Goal: Transaction & Acquisition: Purchase product/service

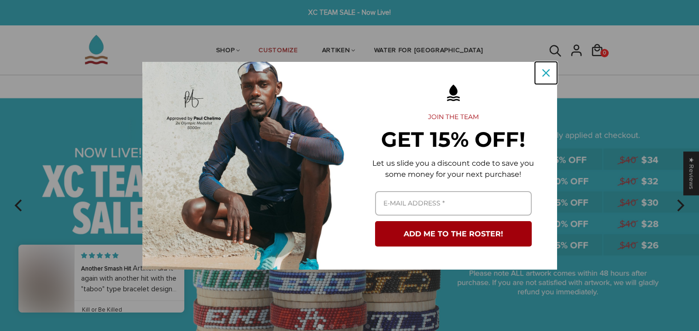
click at [543, 74] on icon "close icon" at bounding box center [546, 72] width 7 height 7
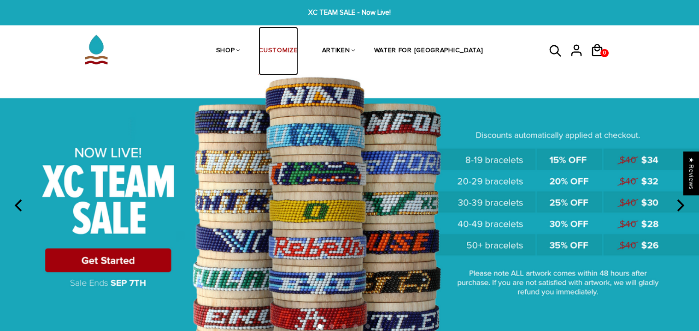
click at [293, 50] on link "CUSTOMIZE" at bounding box center [278, 51] width 39 height 49
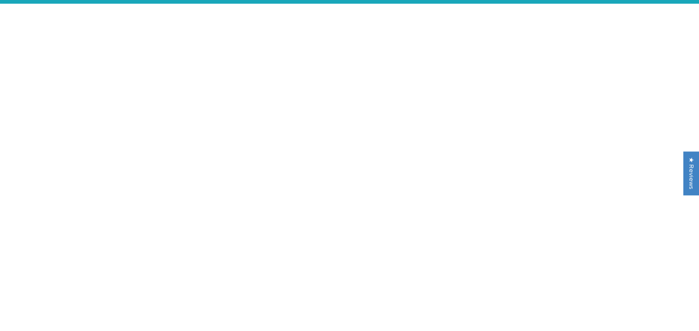
scroll to position [22, 0]
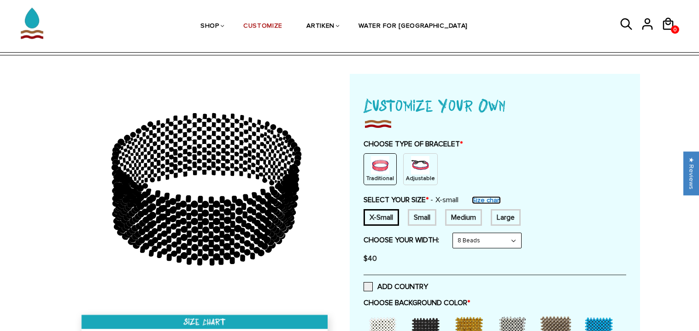
click at [482, 196] on link "Size chart" at bounding box center [486, 200] width 29 height 8
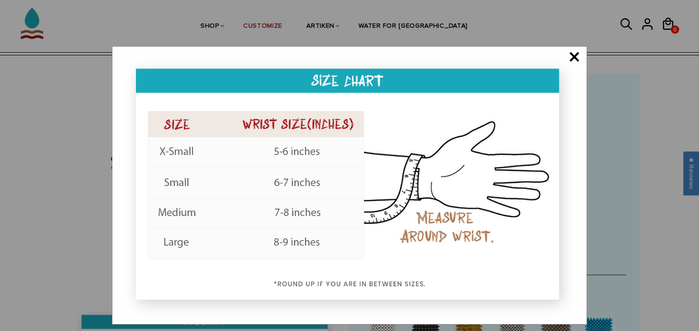
click at [571, 55] on span "×" at bounding box center [575, 57] width 12 height 9
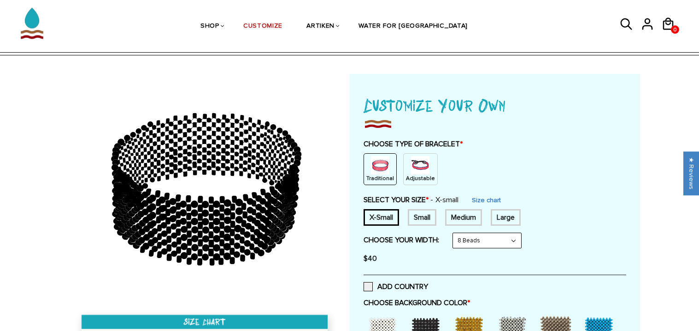
click at [422, 154] on div "Adjustable" at bounding box center [420, 169] width 35 height 32
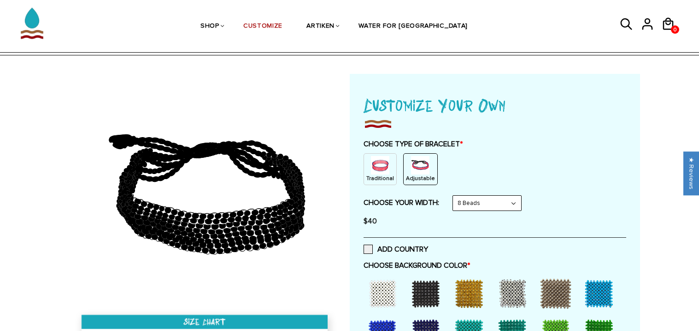
click at [382, 165] on img at bounding box center [380, 165] width 18 height 18
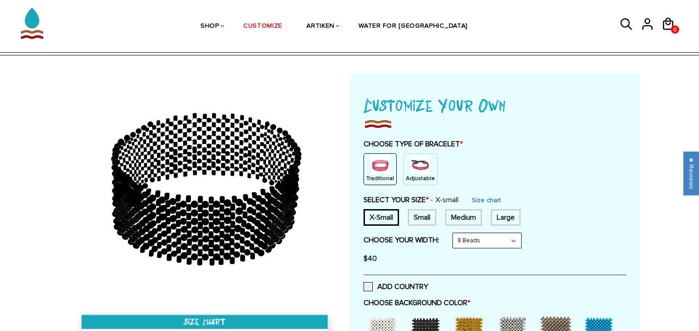
click at [411, 170] on img at bounding box center [420, 165] width 18 height 18
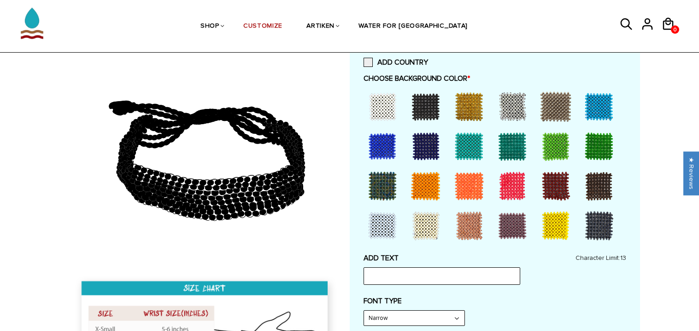
scroll to position [210, 0]
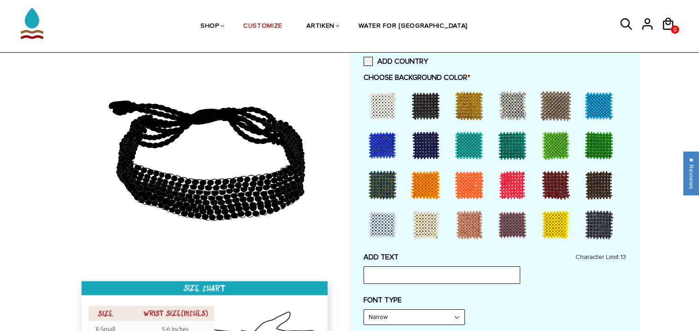
click at [509, 182] on div at bounding box center [512, 184] width 37 height 37
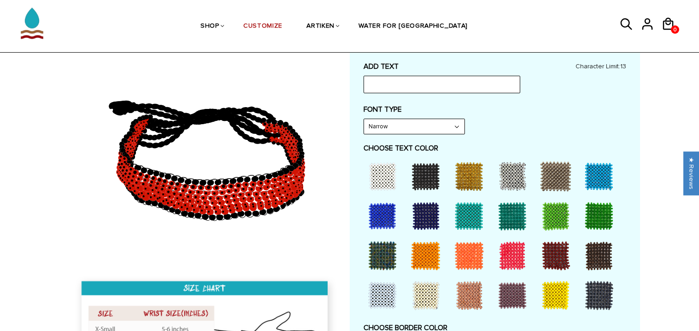
scroll to position [402, 0]
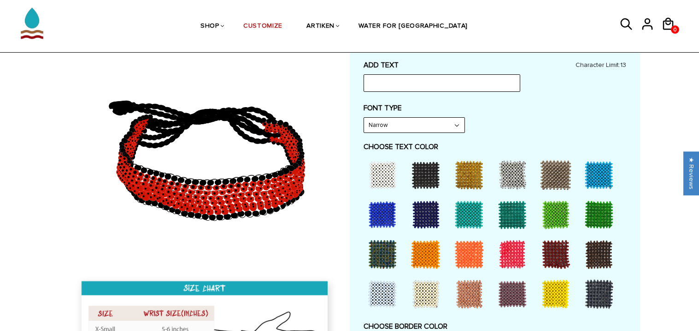
click at [545, 288] on div at bounding box center [556, 293] width 37 height 37
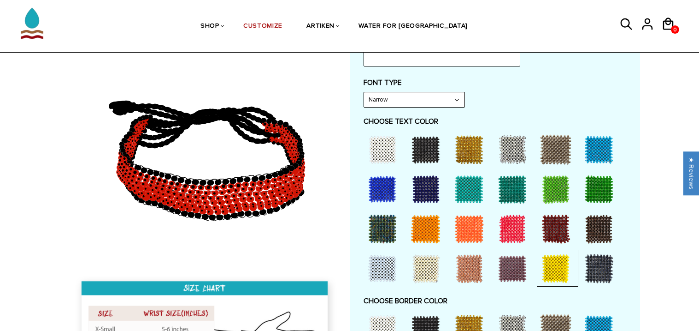
click at [553, 271] on div at bounding box center [556, 268] width 37 height 37
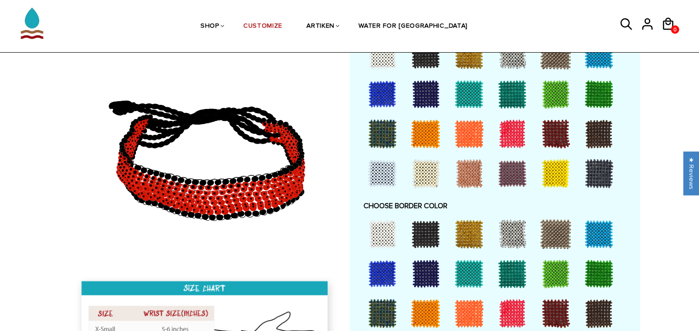
scroll to position [525, 0]
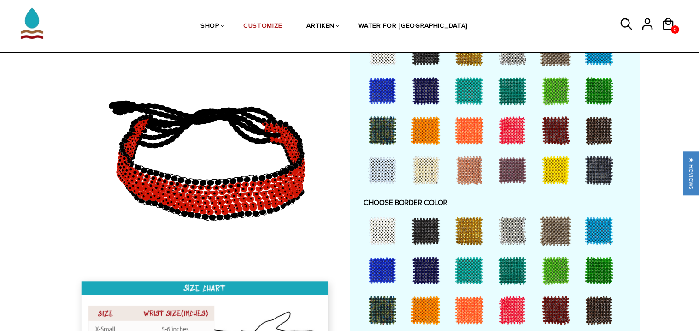
click at [589, 268] on div at bounding box center [599, 270] width 37 height 37
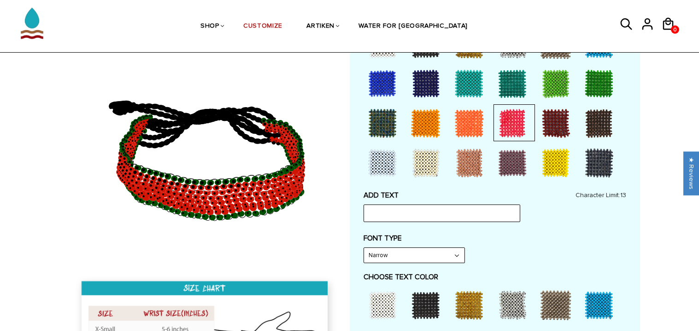
scroll to position [272, 0]
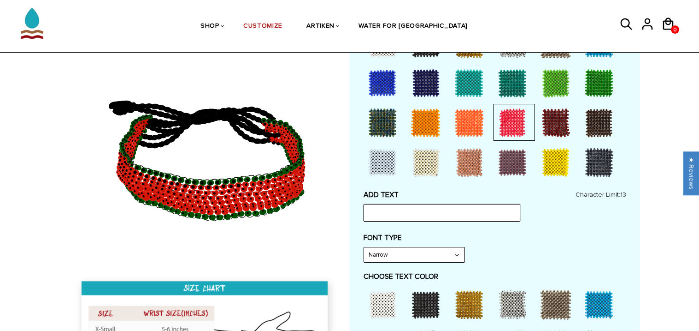
click at [478, 207] on input "text" at bounding box center [442, 213] width 157 height 18
type input "OROMO"
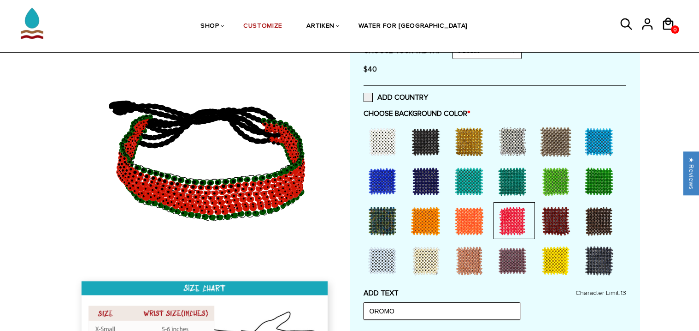
scroll to position [0, 0]
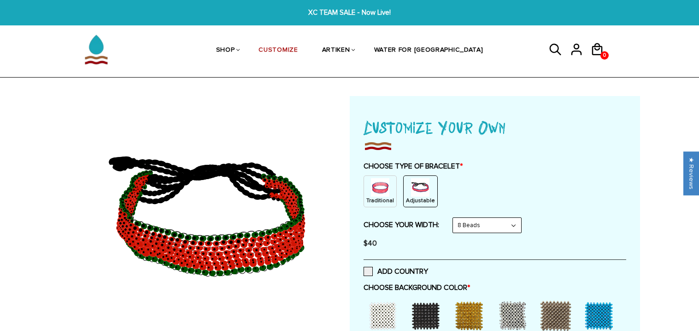
click at [381, 201] on p "Traditional" at bounding box center [381, 200] width 28 height 8
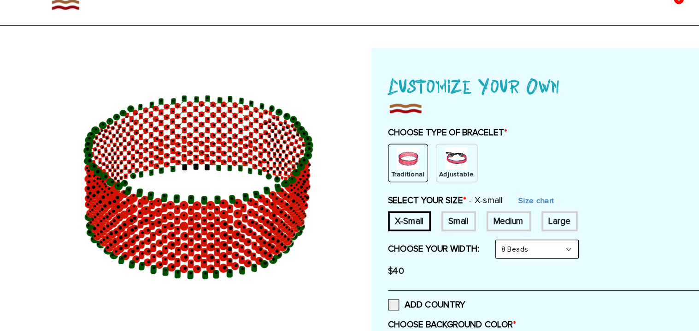
click at [411, 192] on img at bounding box center [420, 187] width 18 height 18
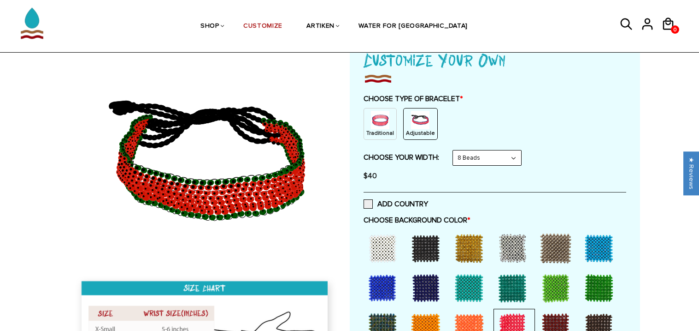
scroll to position [70, 0]
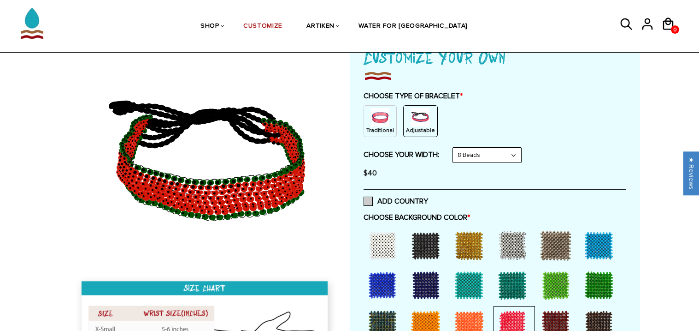
click at [374, 201] on label "ADD COUNTRY" at bounding box center [396, 200] width 65 height 9
click at [428, 198] on input "ADD COUNTRY" at bounding box center [428, 198] width 0 height 0
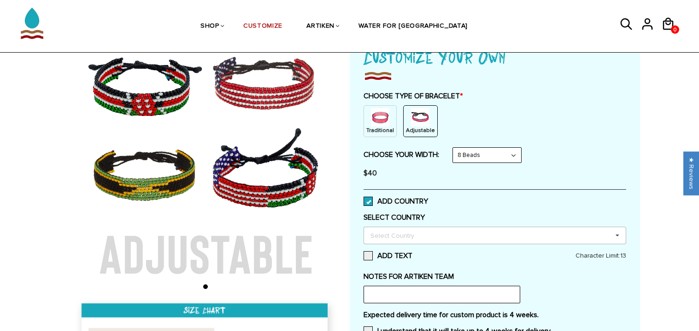
click at [400, 235] on div "Select Country" at bounding box center [397, 235] width 59 height 11
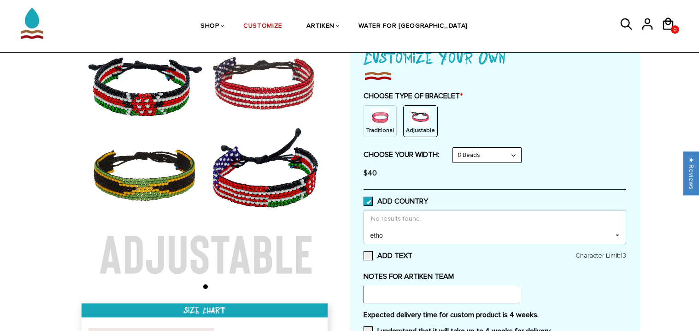
scroll to position [0, 0]
type input "e"
type input "orom"
type input "eth"
click at [419, 226] on div "[GEOGRAPHIC_DATA]" at bounding box center [495, 218] width 262 height 17
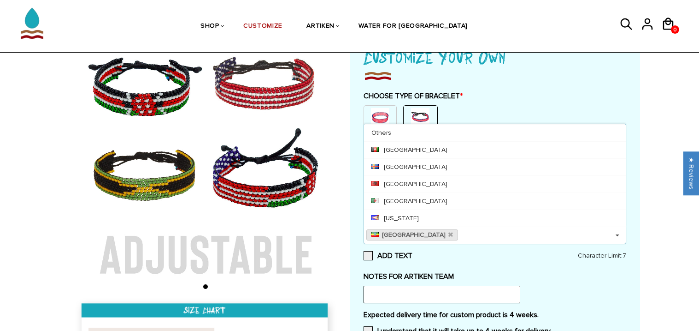
click at [468, 261] on div "Customize Your Own CHOOSE TYPE OF BRACELET * Traditional Adjustable Traditional…" at bounding box center [495, 214] width 263 height 341
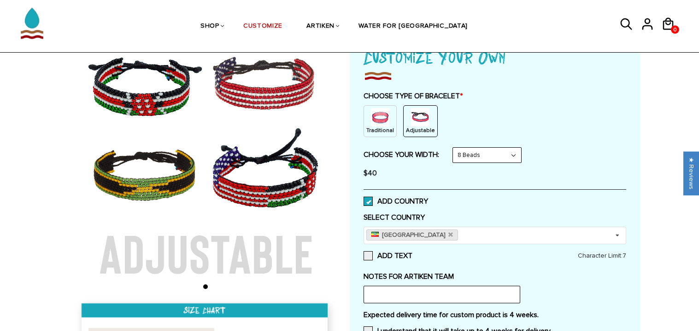
click at [424, 129] on p "Adjustable" at bounding box center [420, 130] width 29 height 8
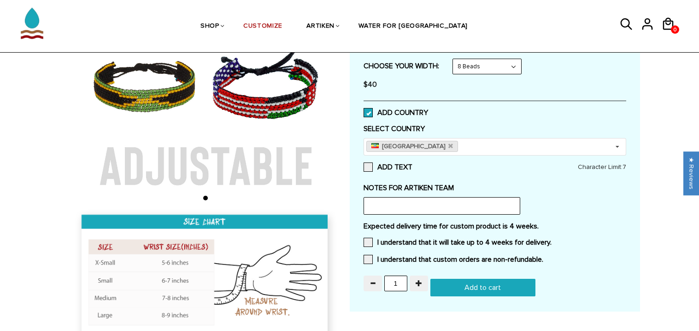
scroll to position [159, 0]
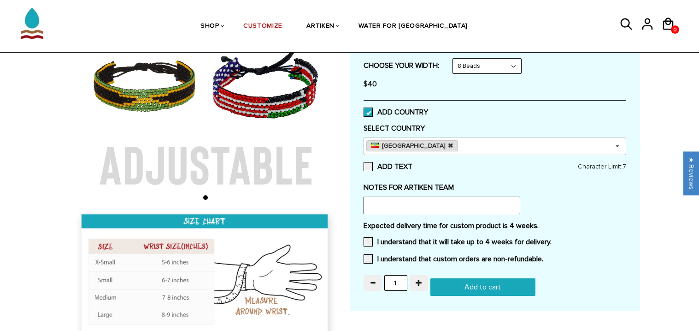
click at [449, 145] on icon at bounding box center [451, 145] width 5 height 6
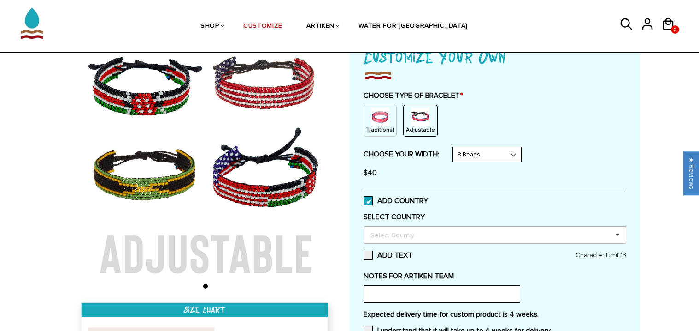
scroll to position [71, 0]
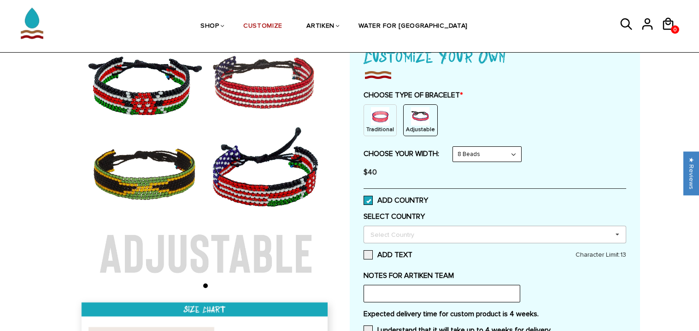
click at [419, 129] on p "Adjustable" at bounding box center [420, 129] width 29 height 8
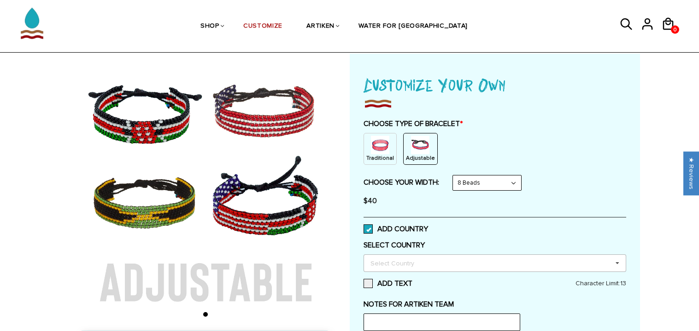
scroll to position [44, 0]
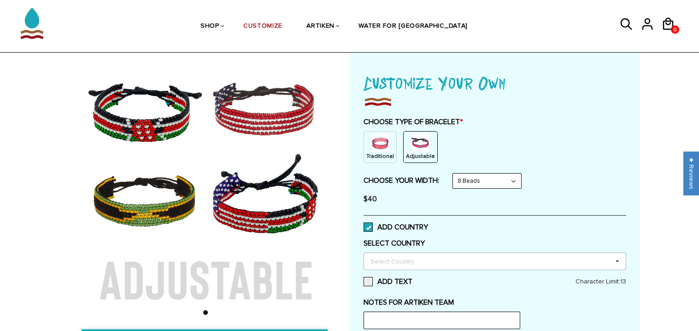
click at [371, 227] on span at bounding box center [368, 226] width 9 height 9
click at [428, 224] on input "ADD COUNTRY" at bounding box center [428, 224] width 0 height 0
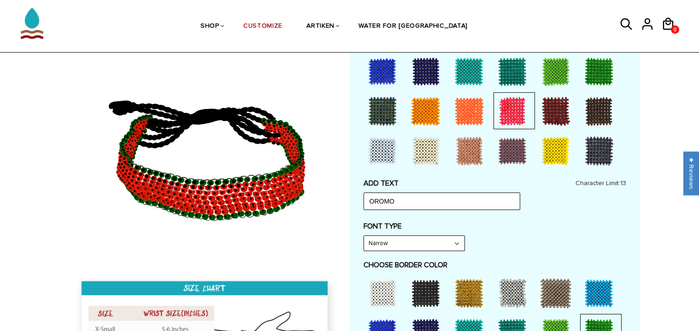
scroll to position [287, 0]
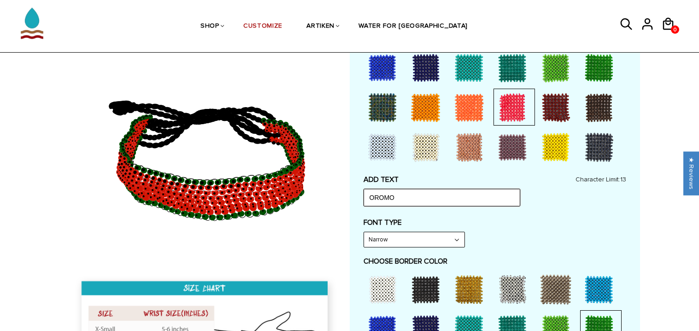
click at [414, 198] on input "OROMO" at bounding box center [442, 198] width 157 height 18
type input "TAREKEGN"
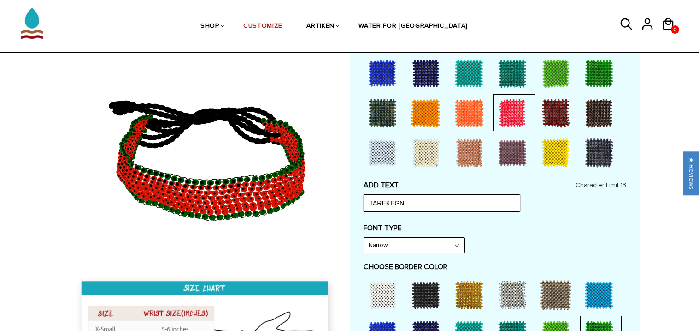
scroll to position [284, 0]
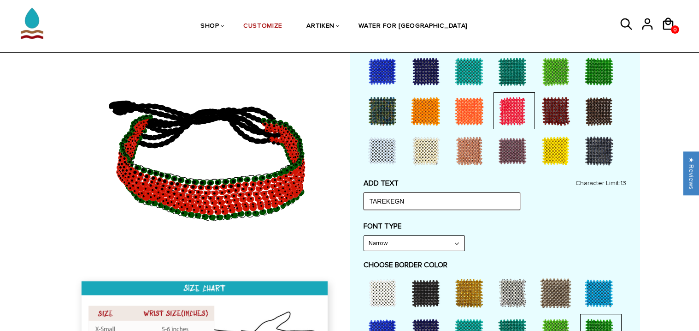
type input "TAREKEGN"
click at [446, 244] on select "Narrow Bold" at bounding box center [414, 243] width 101 height 15
select select "Bold"
click at [364, 236] on select "Narrow Bold" at bounding box center [414, 243] width 101 height 15
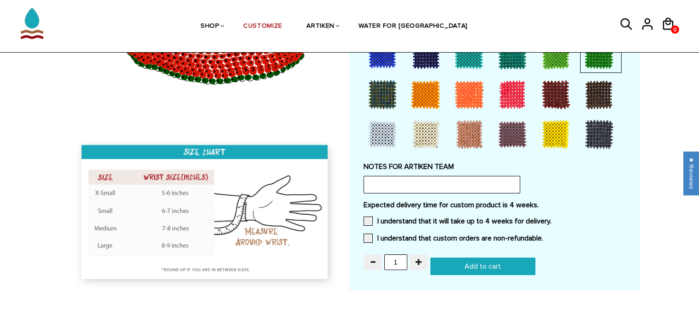
scroll to position [562, 0]
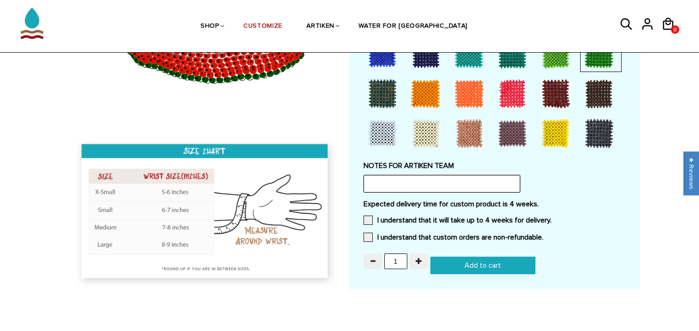
click at [468, 187] on input "text" at bounding box center [442, 184] width 157 height 18
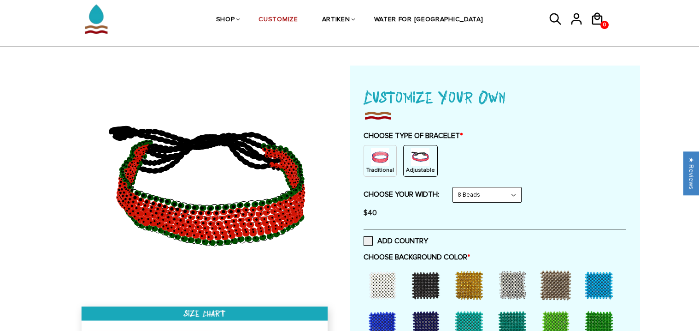
scroll to position [7, 0]
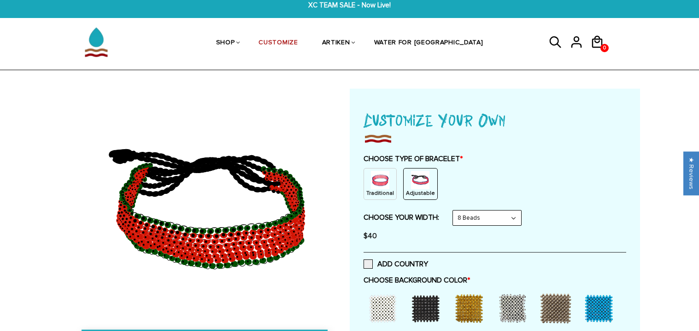
click at [471, 221] on select "8 Beads 6 Beads 10 Beads" at bounding box center [487, 217] width 68 height 15
select select "6-beads"
click at [455, 210] on select "8 Beads 6 Beads 10 Beads" at bounding box center [487, 217] width 68 height 15
select select "Bold"
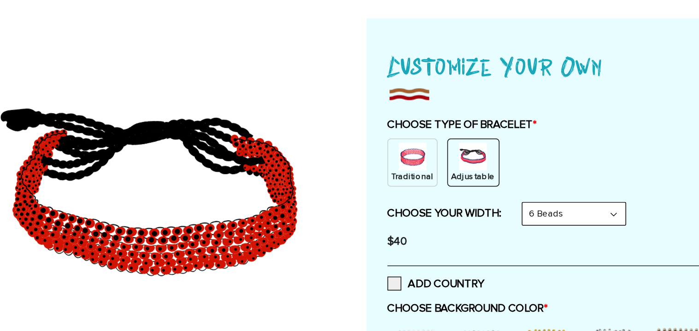
click at [493, 224] on select "8 Beads 6 Beads 10 Beads" at bounding box center [487, 217] width 68 height 15
click at [455, 210] on select "8 Beads 6 Beads 10 Beads" at bounding box center [487, 217] width 68 height 15
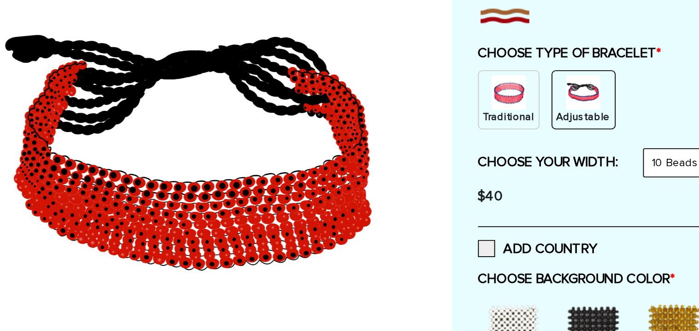
scroll to position [7, 0]
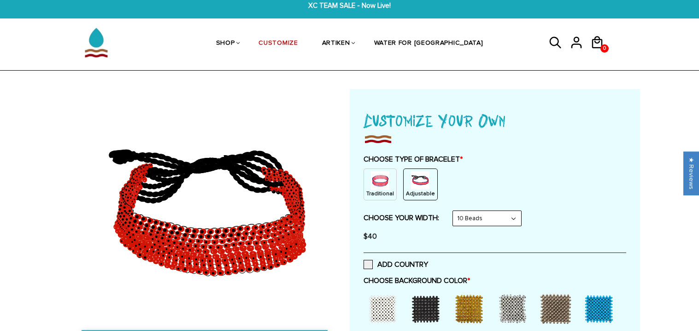
click at [482, 213] on select "8 Beads 6 Beads 10 Beads" at bounding box center [487, 218] width 68 height 15
select select "8-beads"
click at [455, 211] on select "8 Beads 6 Beads 10 Beads" at bounding box center [487, 218] width 68 height 15
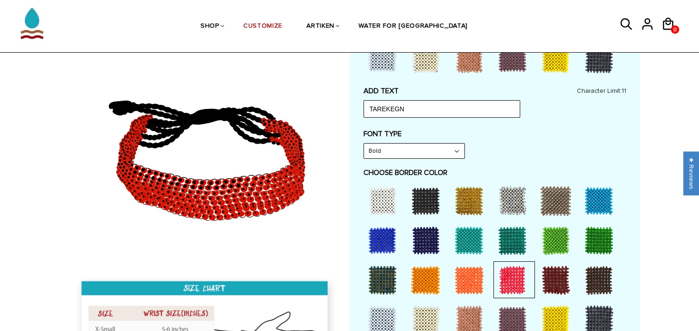
scroll to position [373, 0]
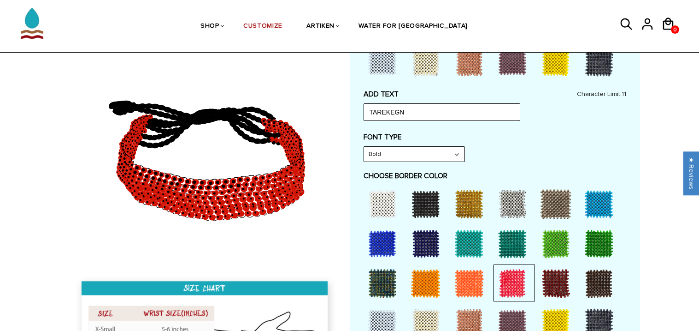
click at [590, 248] on div at bounding box center [599, 243] width 37 height 37
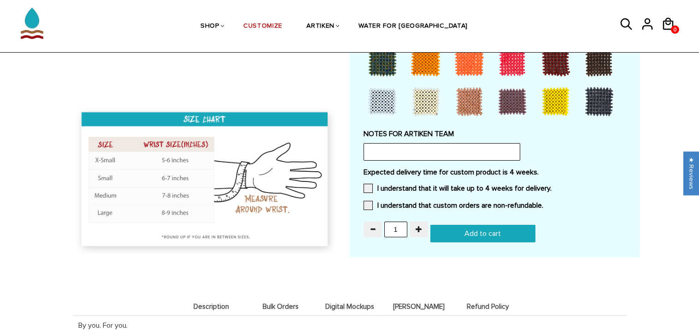
scroll to position [595, 0]
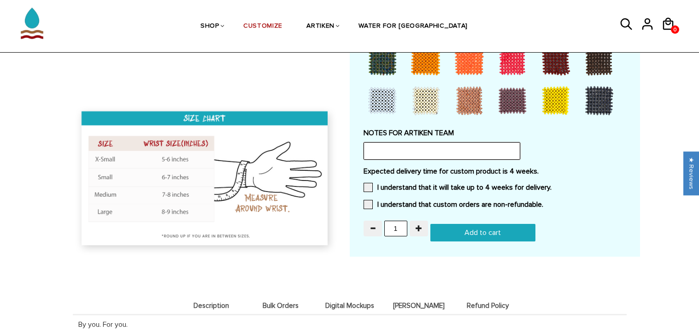
click at [462, 148] on input "text" at bounding box center [442, 151] width 157 height 18
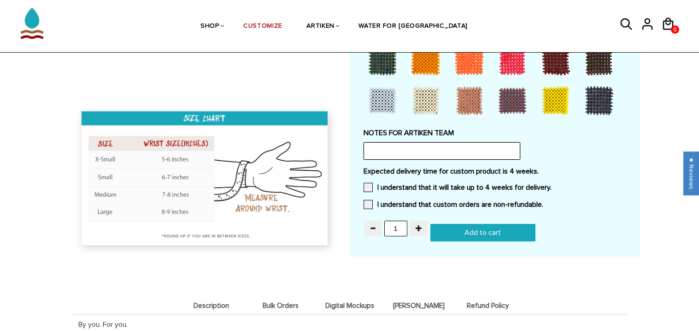
click at [462, 148] on input "text" at bounding box center [442, 151] width 157 height 18
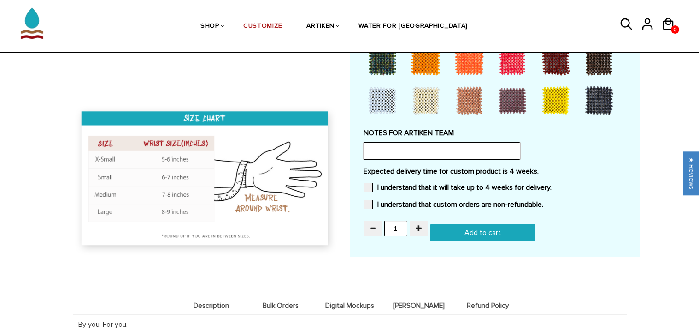
click at [462, 148] on input "text" at bounding box center [442, 151] width 157 height 18
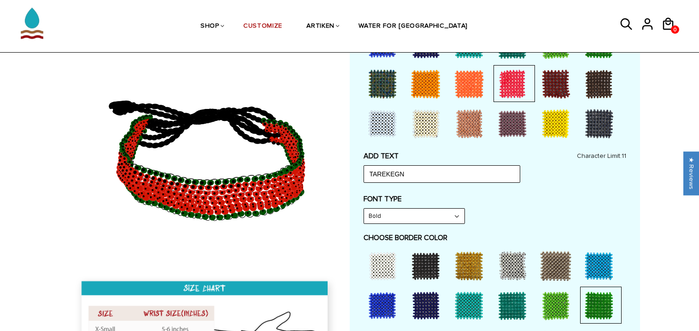
scroll to position [313, 0]
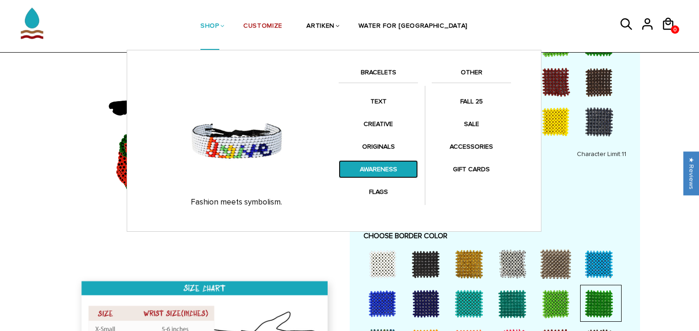
click at [390, 173] on link "AWARENESS" at bounding box center [378, 169] width 79 height 18
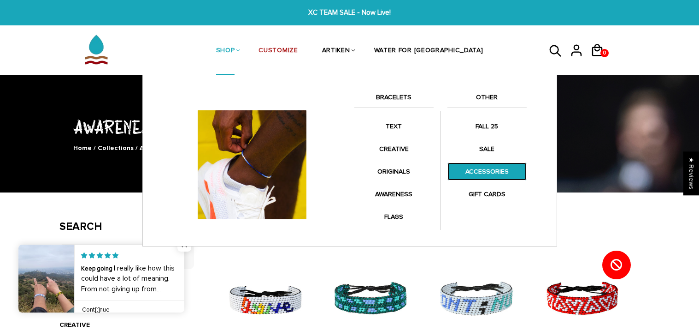
click at [499, 178] on link "ACCESSORIES" at bounding box center [487, 171] width 79 height 18
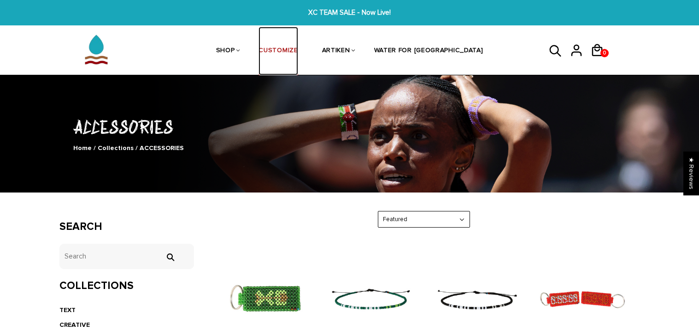
click at [298, 53] on link "CUSTOMIZE" at bounding box center [278, 51] width 39 height 49
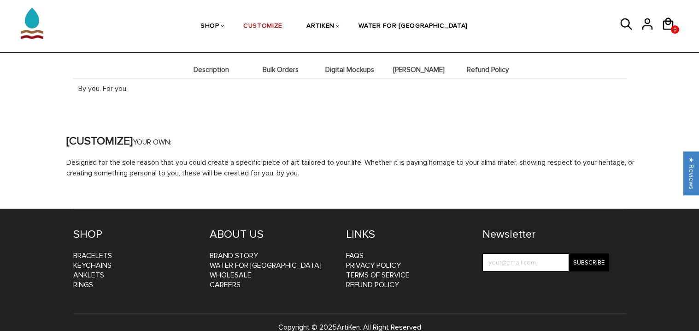
scroll to position [1046, 0]
